Goal: Task Accomplishment & Management: Manage account settings

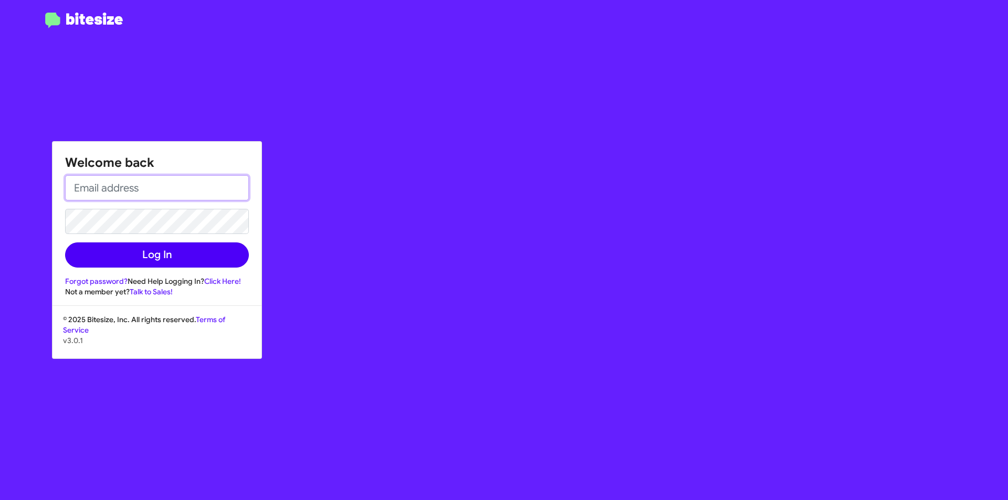
type input "[EMAIL_ADDRESS][DOMAIN_NAME]"
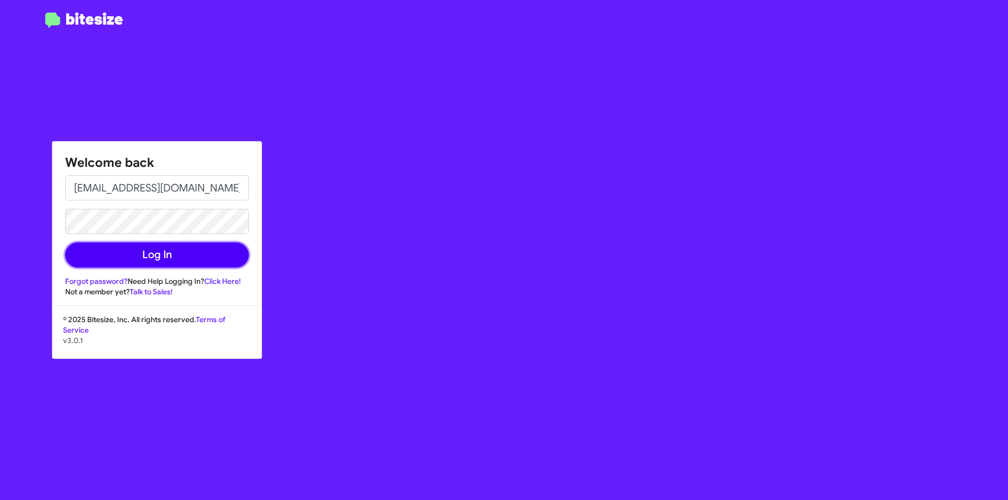
click at [144, 255] on button "Log In" at bounding box center [157, 255] width 184 height 25
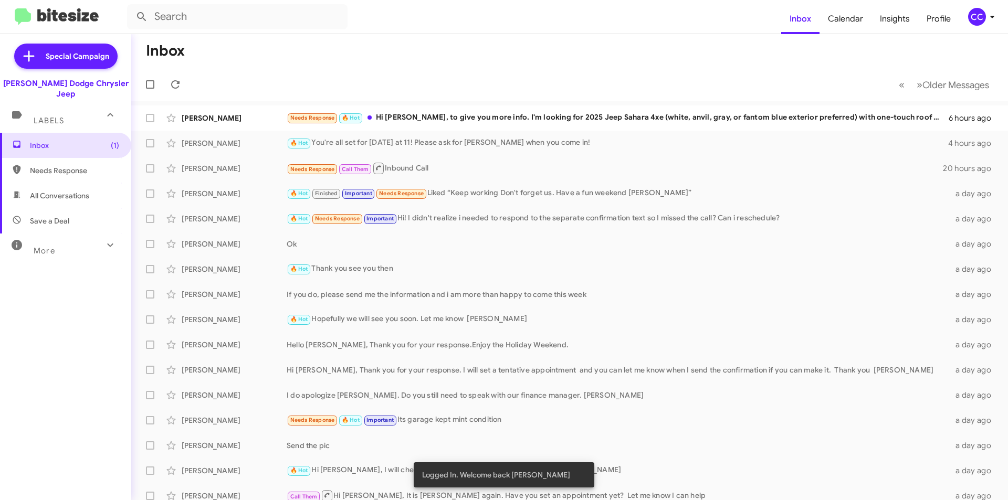
click at [104, 88] on div "[PERSON_NAME] Dodge Chrysler Jeep" at bounding box center [65, 88] width 131 height 21
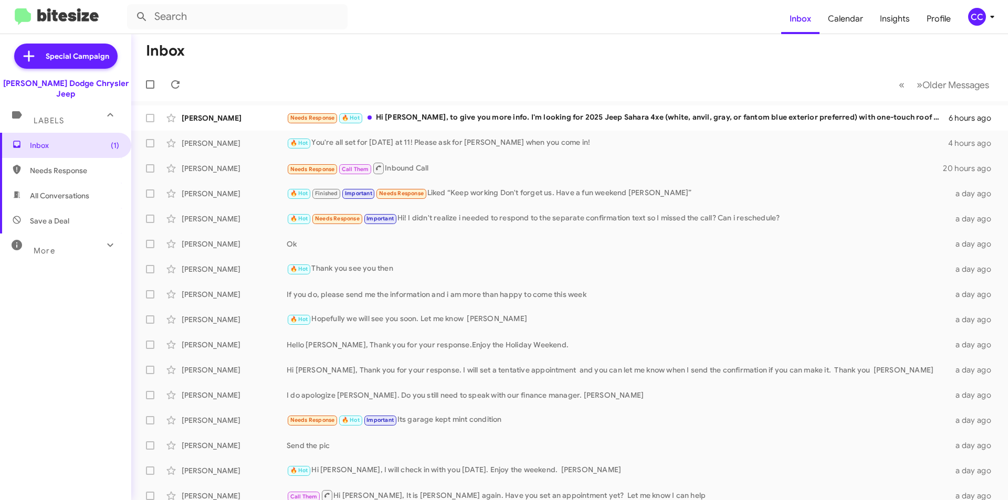
click at [979, 25] on div "CC" at bounding box center [977, 17] width 18 height 18
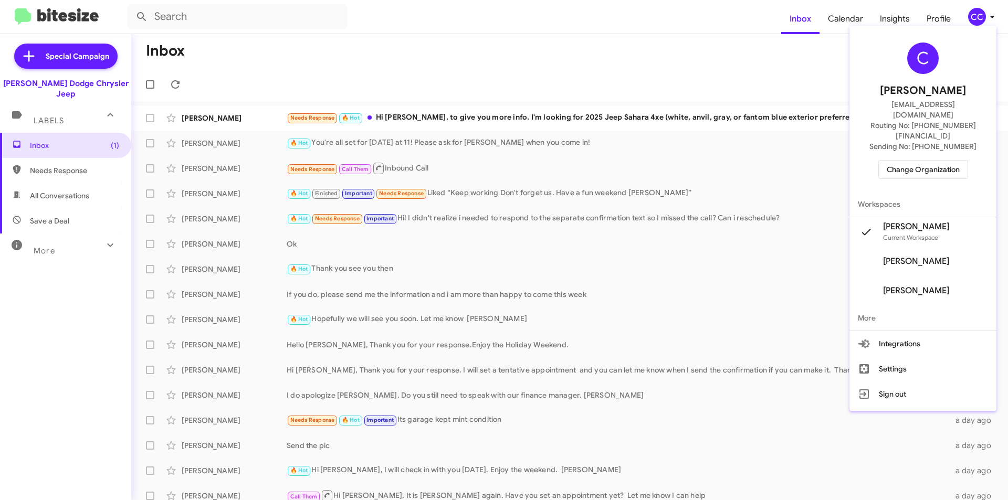
click at [64, 85] on div at bounding box center [504, 250] width 1008 height 500
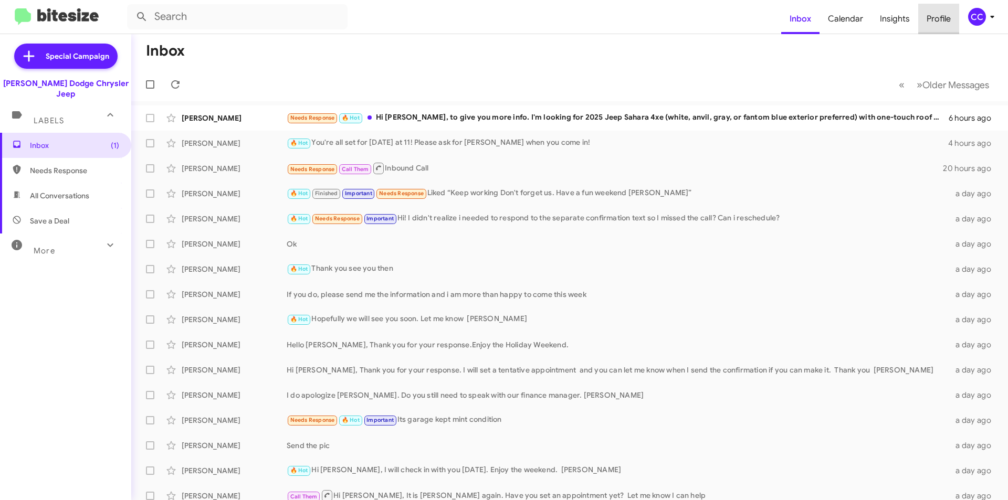
click at [943, 19] on span "Profile" at bounding box center [938, 19] width 41 height 30
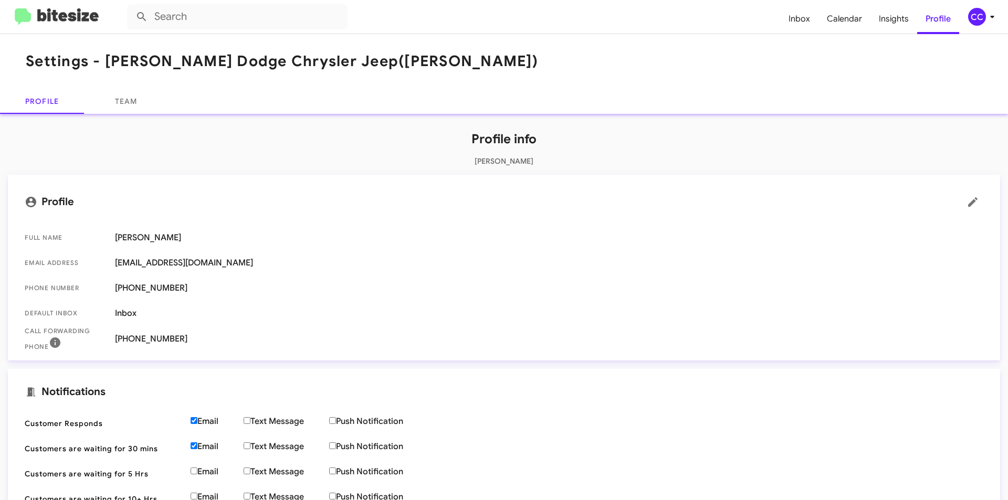
click at [978, 18] on div "CC" at bounding box center [977, 17] width 18 height 18
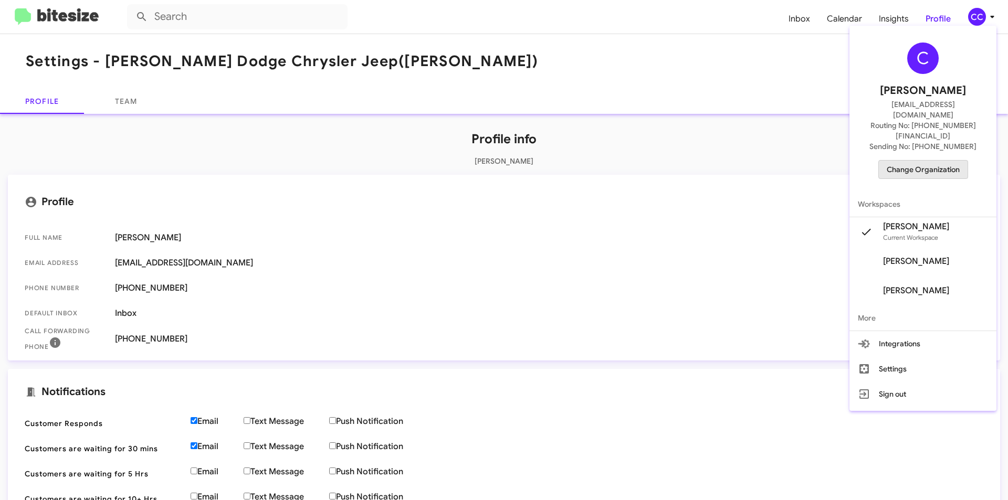
click at [938, 161] on span "Change Organization" at bounding box center [923, 170] width 73 height 18
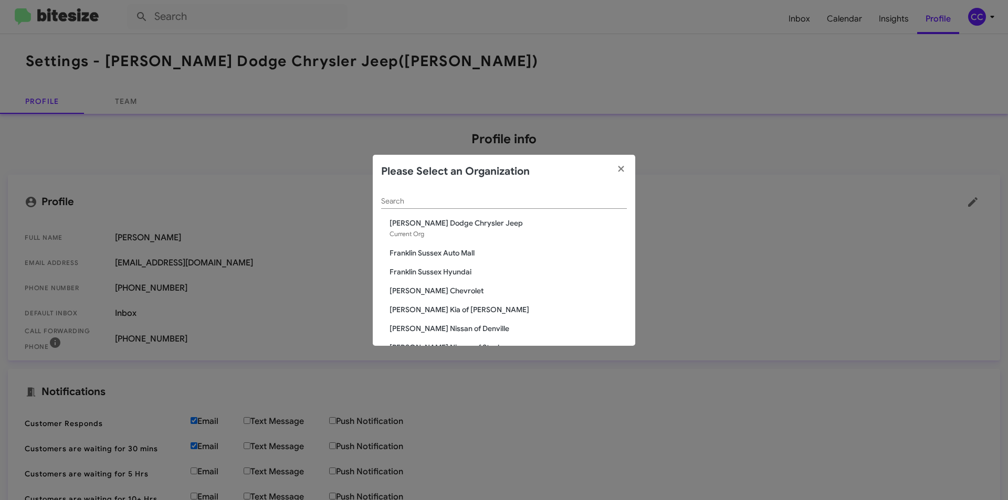
scroll to position [24, 0]
